Goal: Task Accomplishment & Management: Use online tool/utility

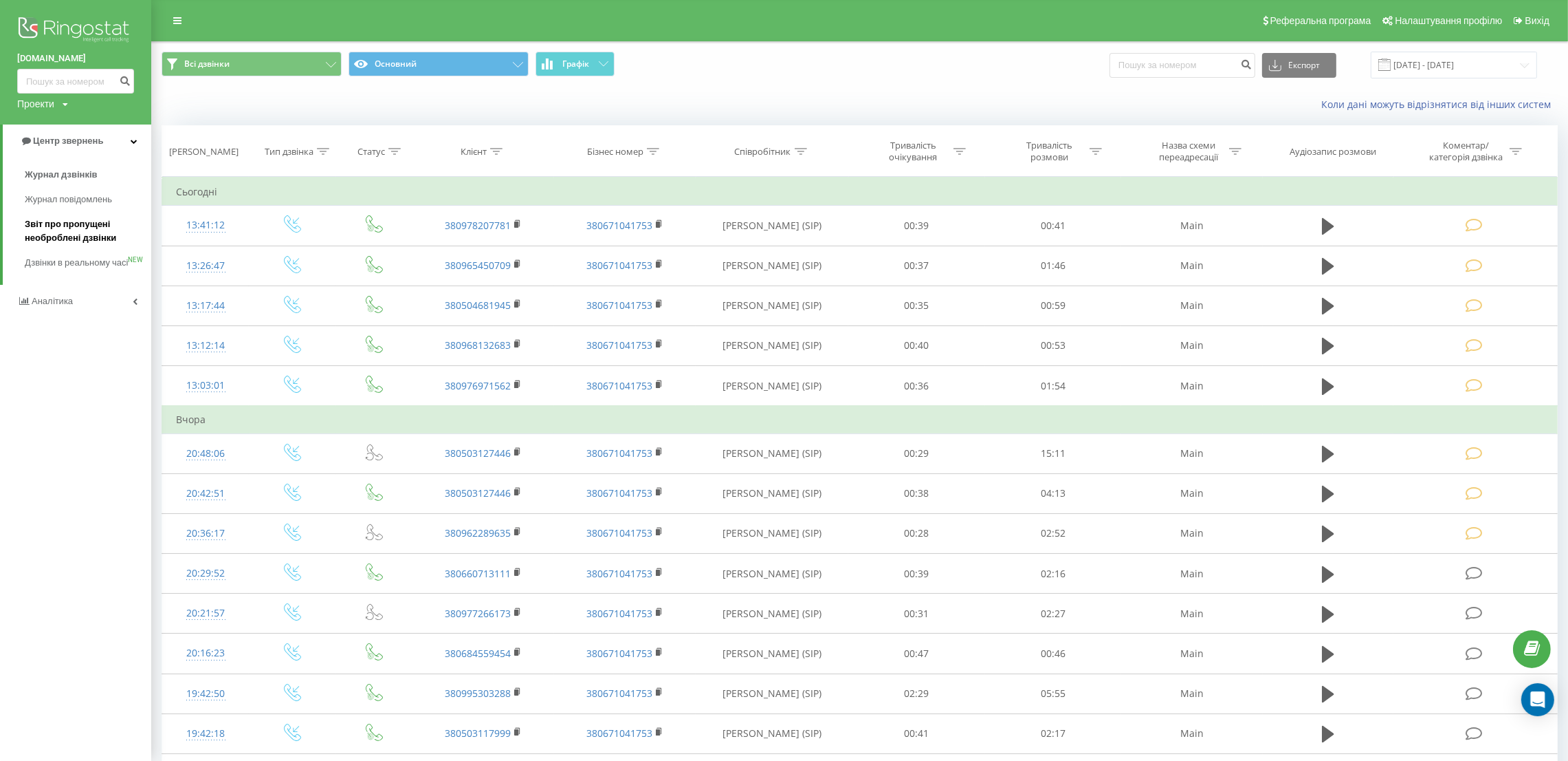
click at [74, 238] on span "Звіт про пропущені необроблені дзвінки" at bounding box center [85, 231] width 120 height 28
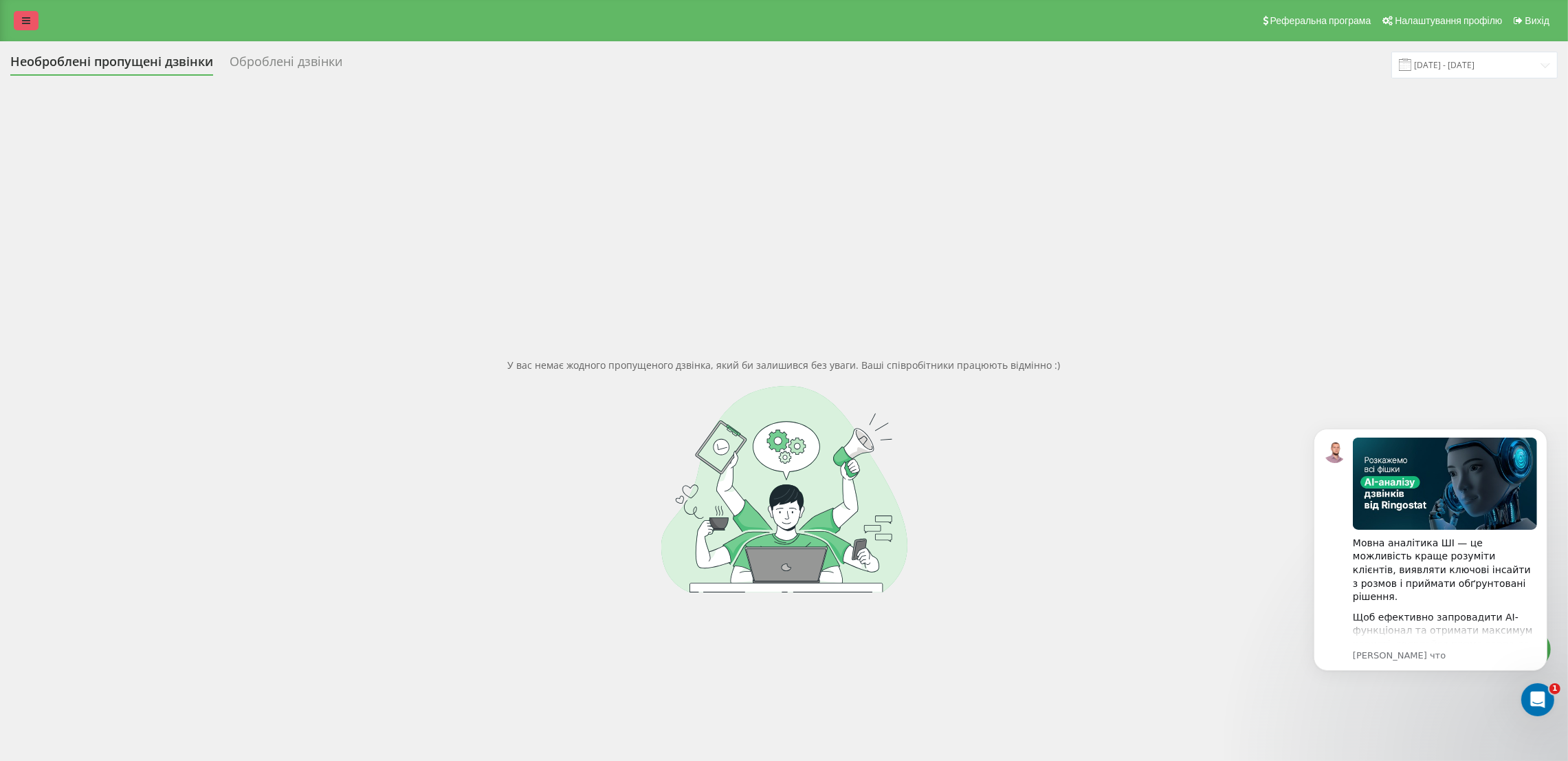
click at [31, 12] on link at bounding box center [26, 20] width 25 height 19
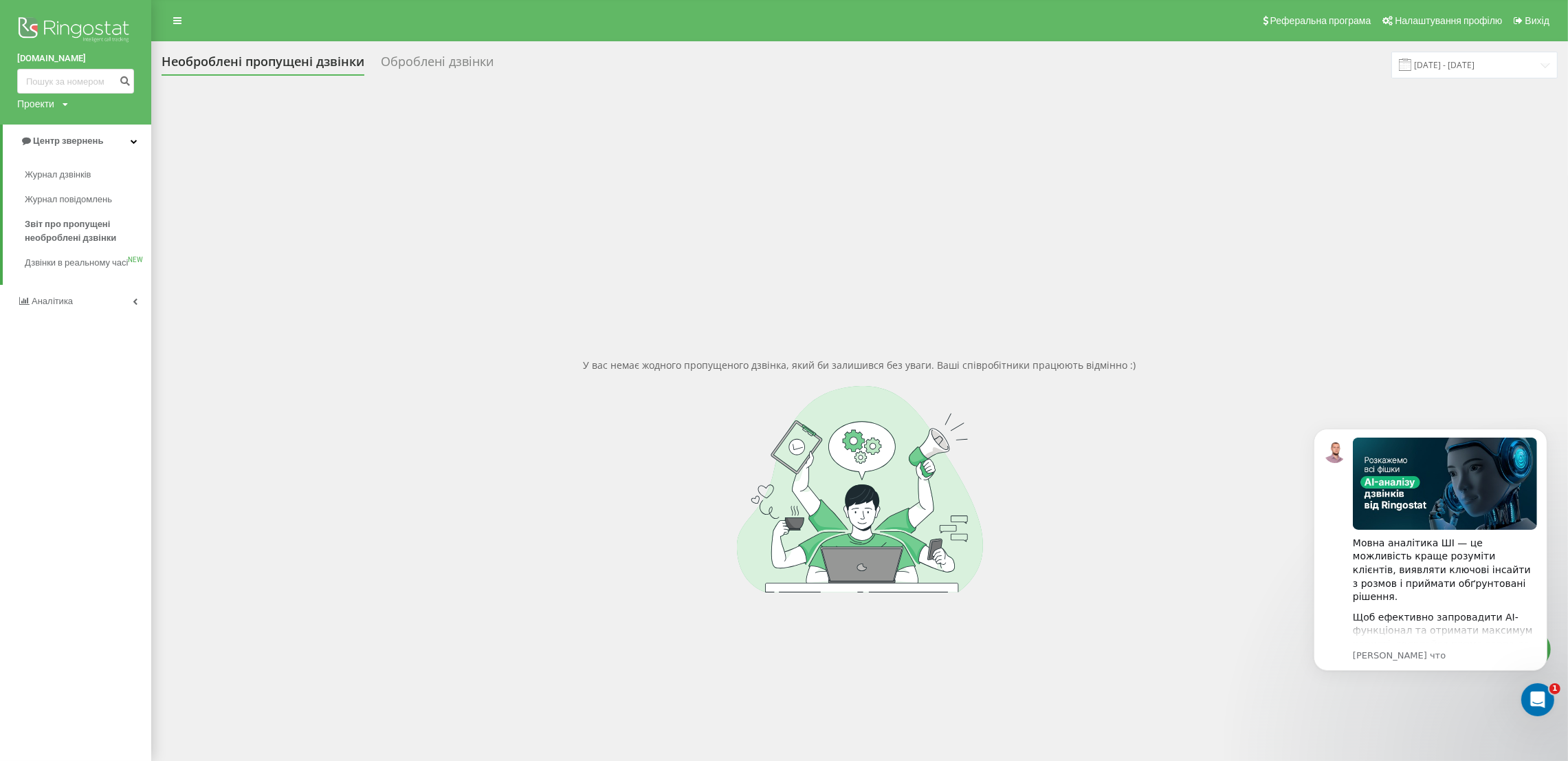
click at [341, 293] on div "У вас немає жодного пропущеного дзвінка, який би залишився без уваги. Ваші спів…" at bounding box center [860, 476] width 1396 height 761
click at [165, 17] on link at bounding box center [177, 20] width 25 height 19
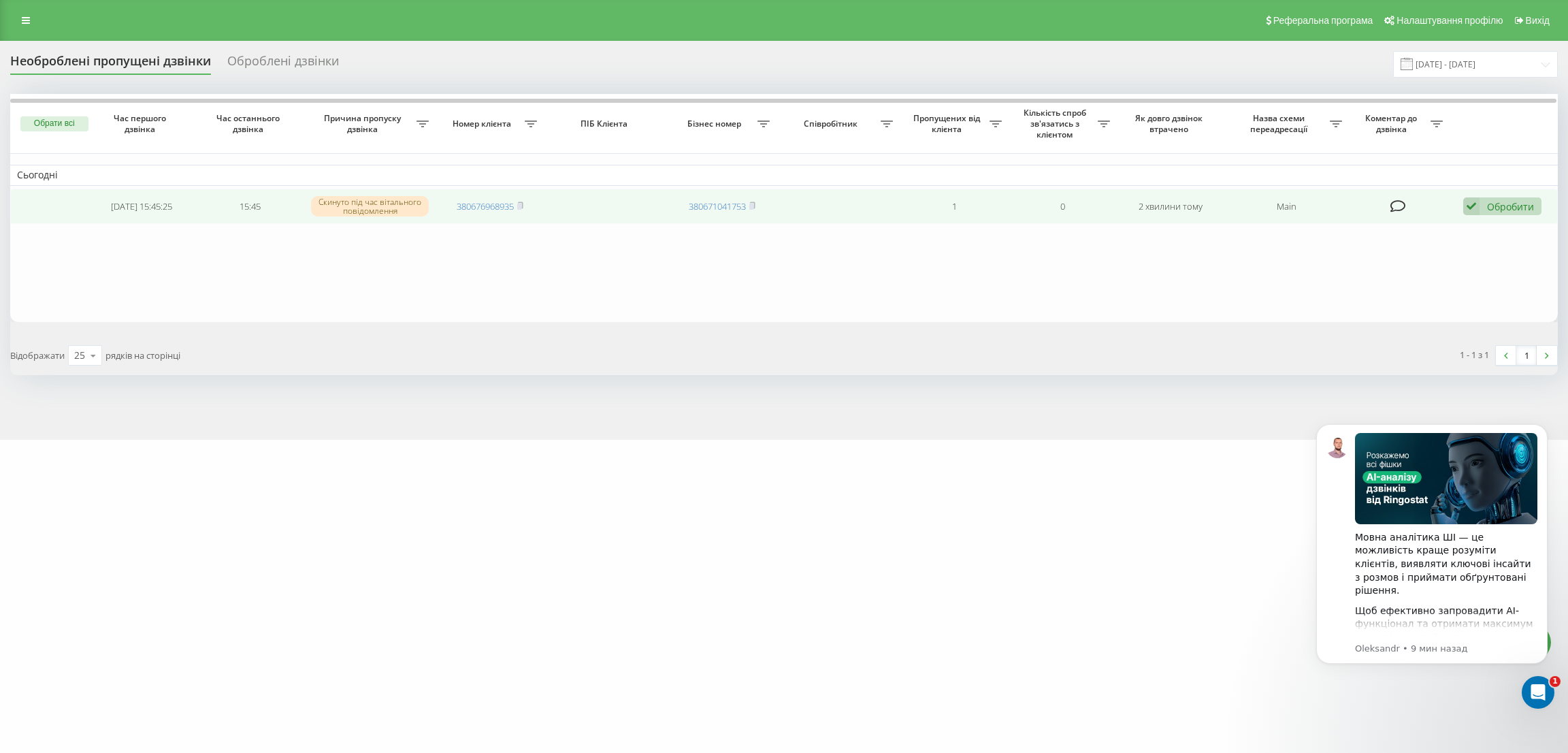
click at [1487, 207] on div "Обробити" at bounding box center [1510, 207] width 47 height 13
click at [1370, 299] on div "Інший варіант" at bounding box center [1413, 301] width 254 height 25
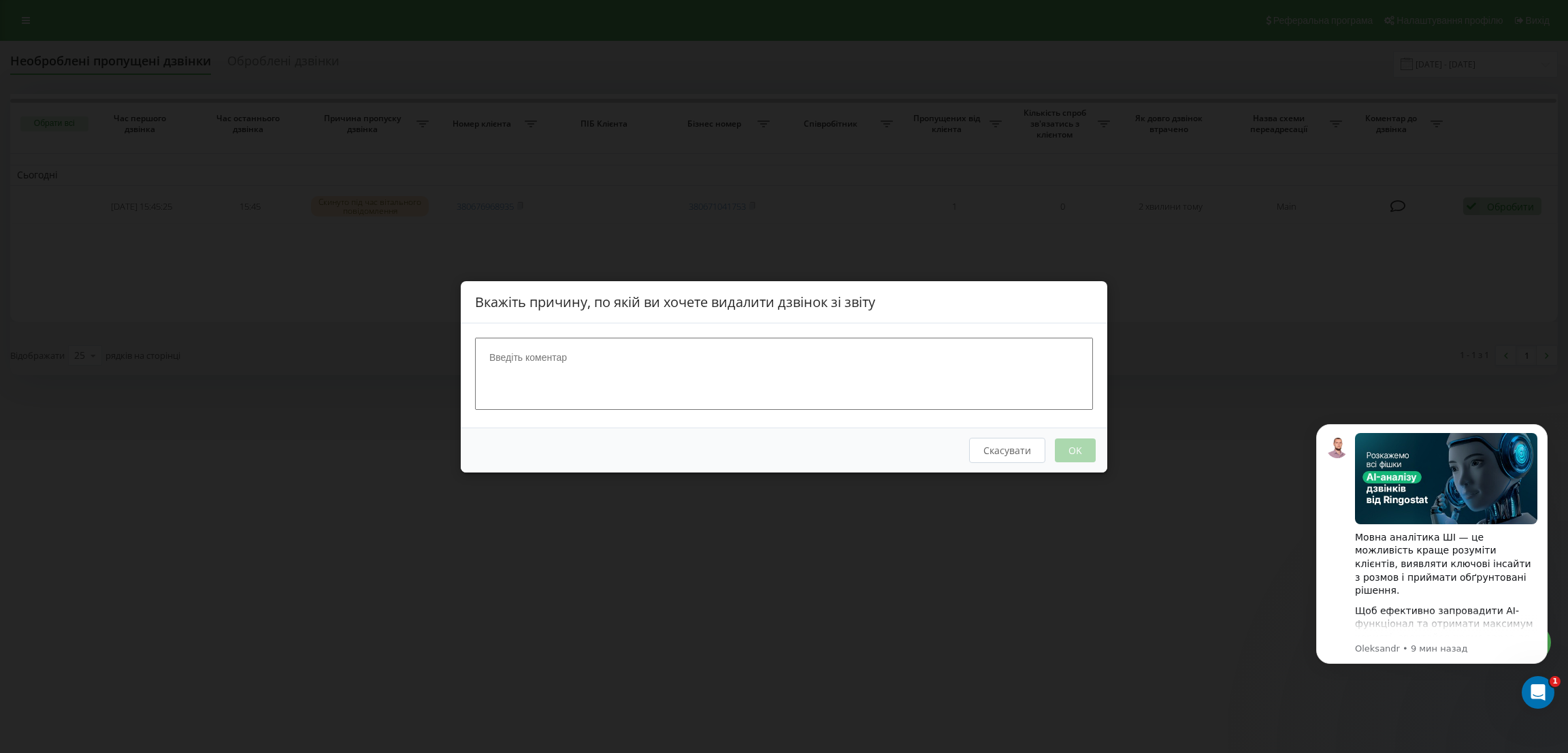
click at [852, 401] on textarea at bounding box center [784, 373] width 618 height 72
type textarea "нецільовий дзвінок"
click at [1084, 447] on button "OK" at bounding box center [1075, 450] width 41 height 24
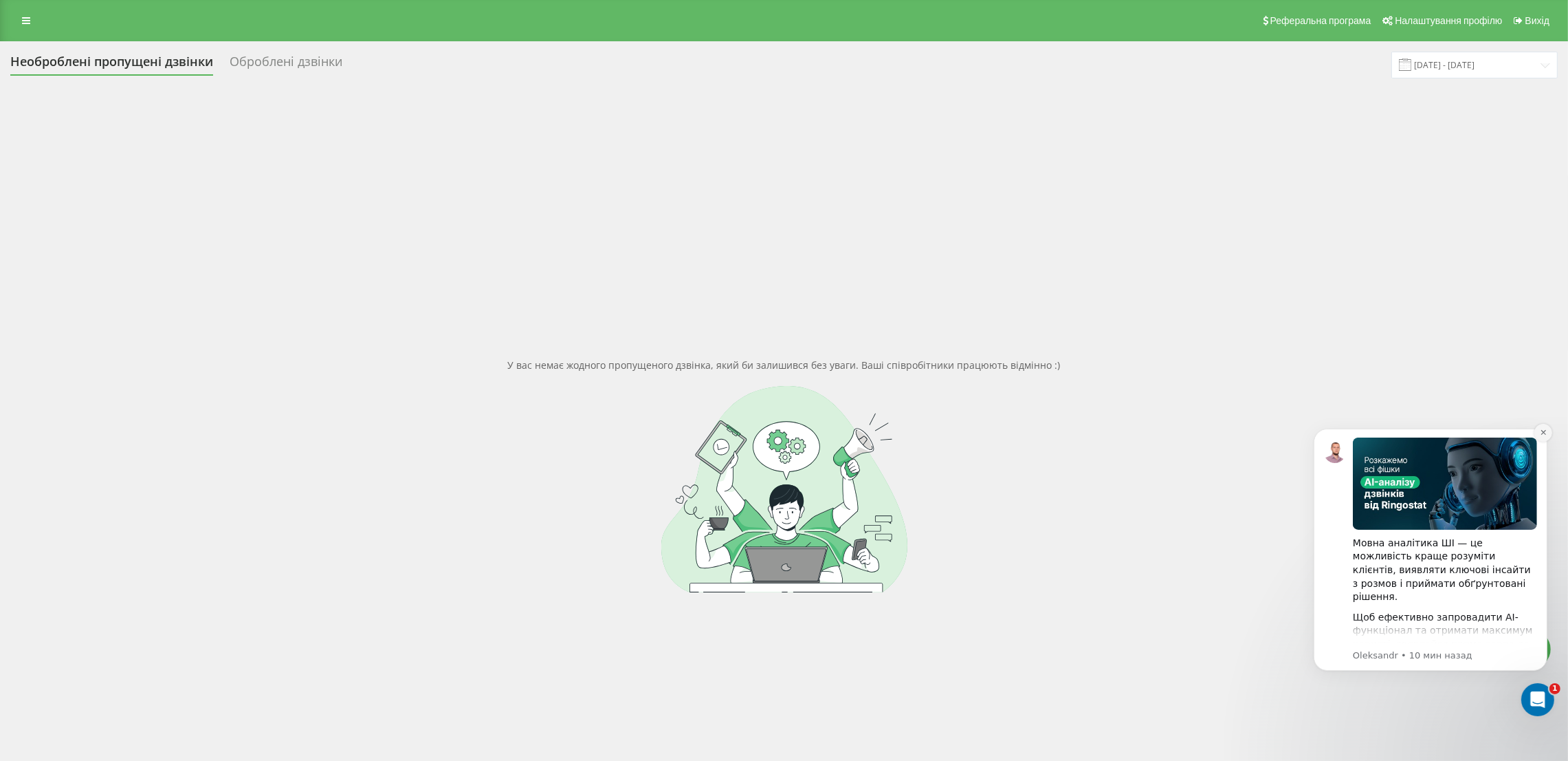
click at [1542, 435] on icon "Dismiss notification" at bounding box center [1543, 431] width 7 height 7
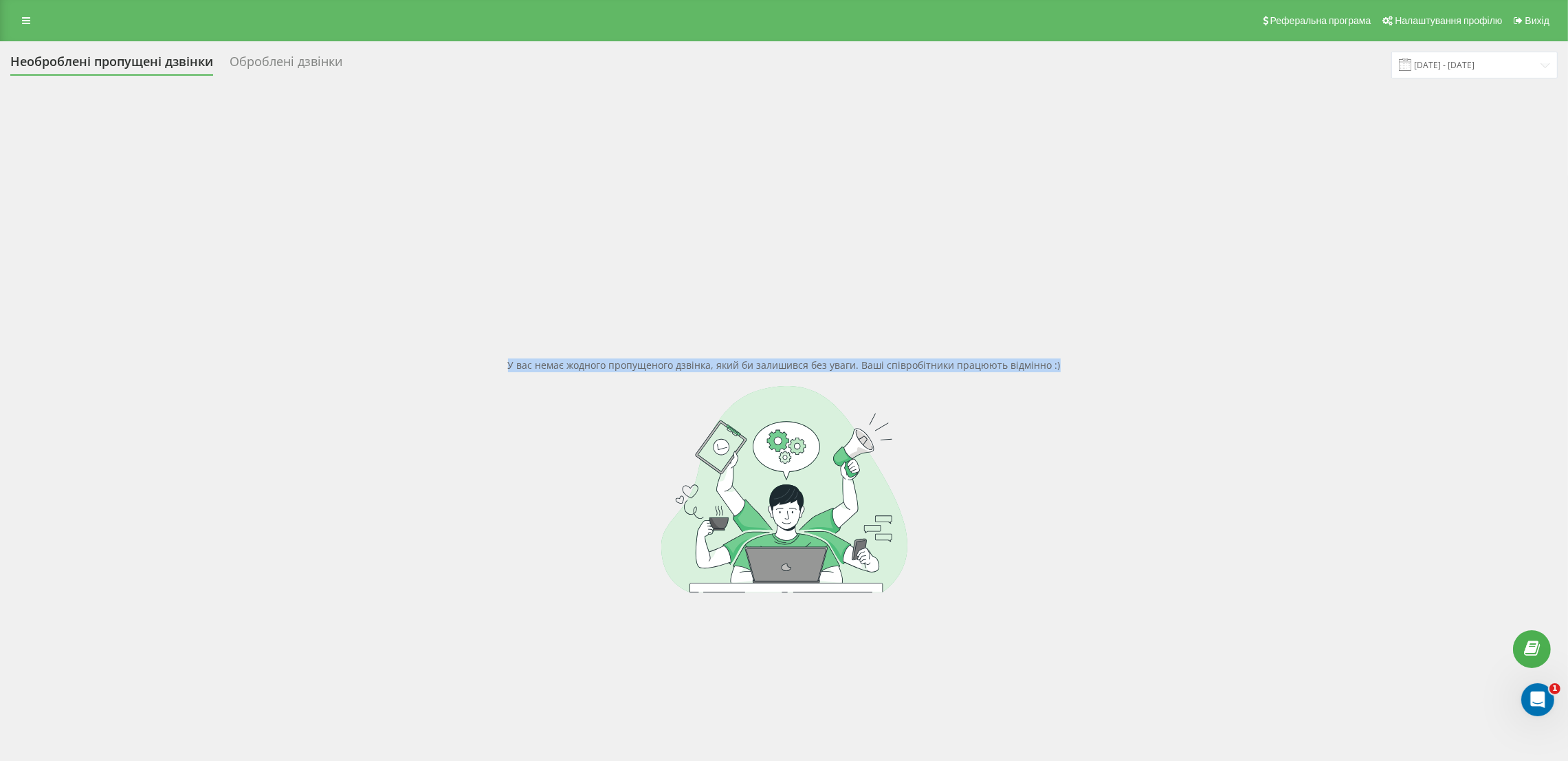
drag, startPoint x: 1084, startPoint y: 373, endPoint x: 429, endPoint y: 360, distance: 655.1
click at [429, 360] on div "У вас немає жодного пропущеного дзвінка, який би залишився без уваги. Ваші спів…" at bounding box center [784, 476] width 1548 height 761
click at [428, 364] on div "У вас немає жодного пропущеного дзвінка, який би залишився без уваги. Ваші спів…" at bounding box center [784, 476] width 1548 height 761
drag, startPoint x: 476, startPoint y: 359, endPoint x: 1552, endPoint y: 354, distance: 1076.0
click at [1552, 354] on div "У вас немає жодного пропущеного дзвінка, який би залишився без уваги. Ваші спів…" at bounding box center [784, 476] width 1548 height 761
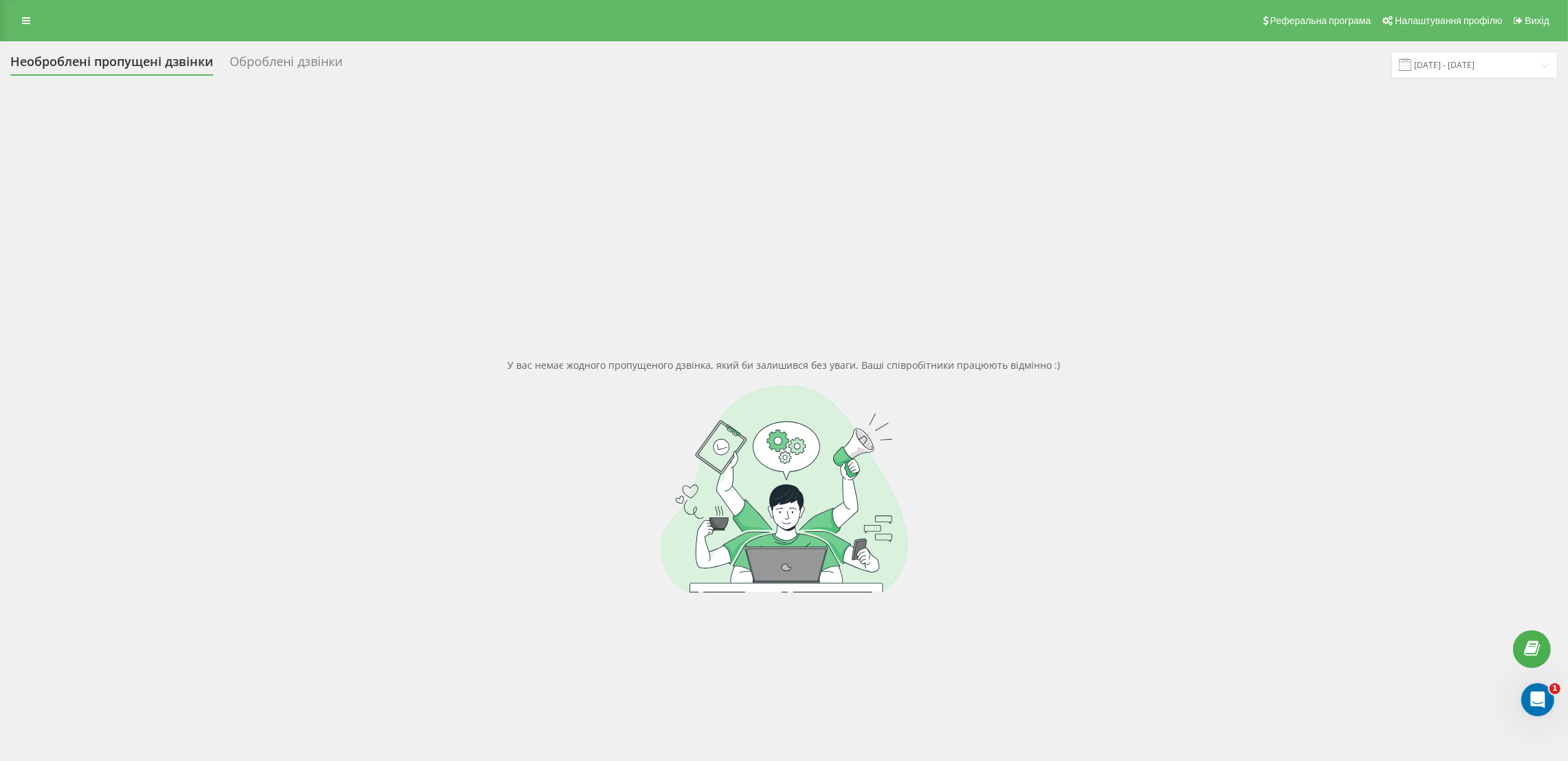
click at [1248, 392] on div at bounding box center [784, 489] width 1548 height 206
